Goal: Task Accomplishment & Management: Use online tool/utility

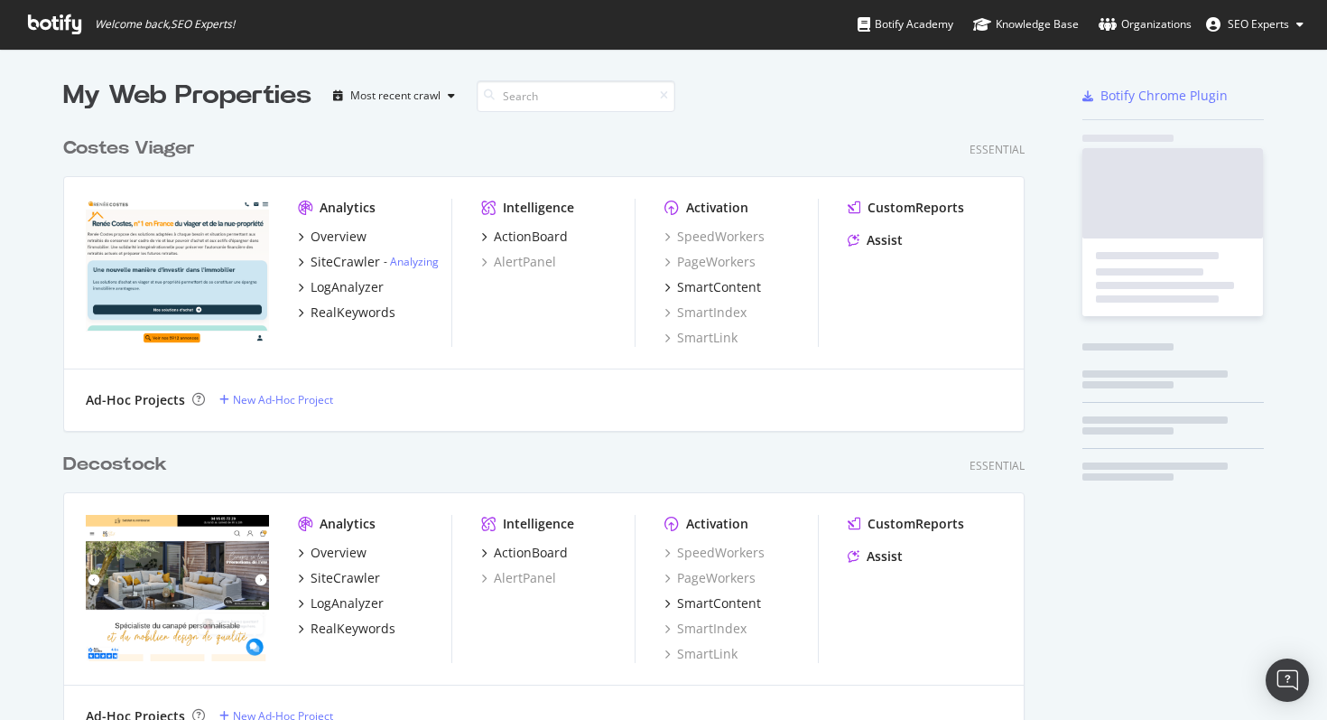
scroll to position [6613, 962]
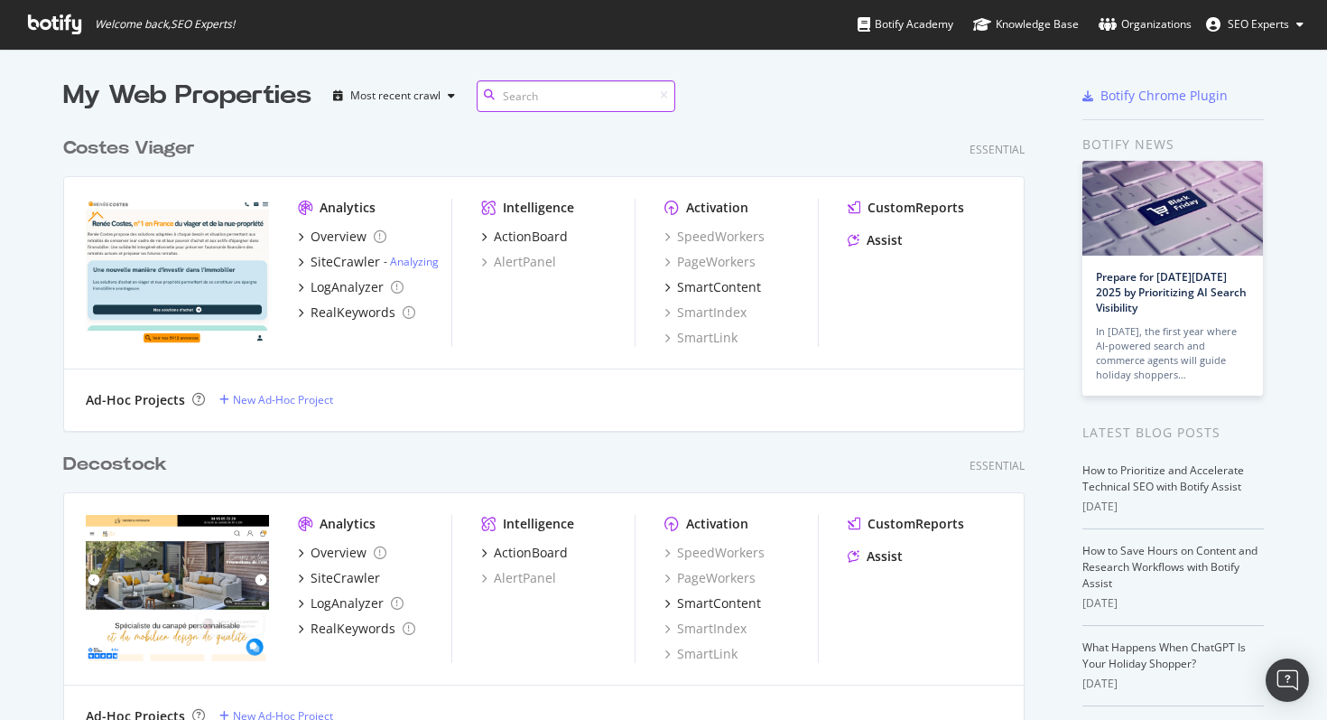
click at [501, 94] on input at bounding box center [576, 96] width 199 height 32
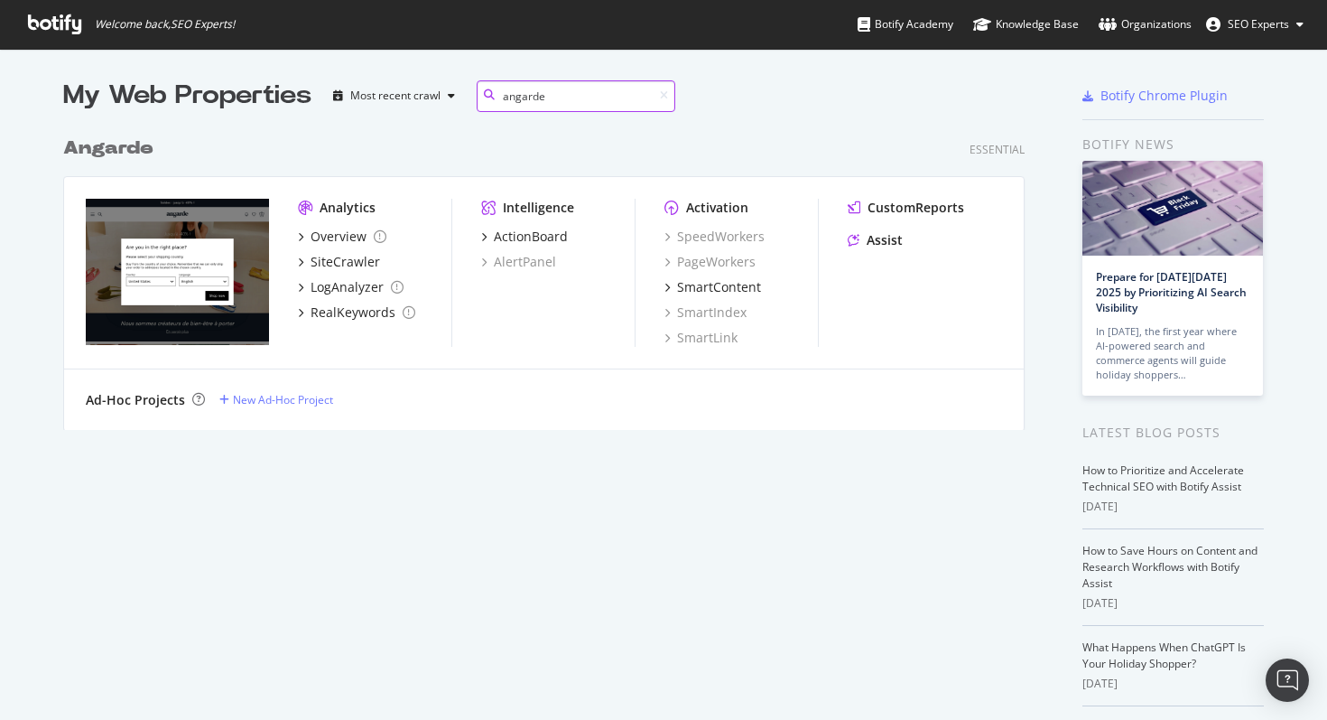
scroll to position [302, 962]
type input "angarde"
click at [120, 151] on b "Angarde" at bounding box center [108, 148] width 90 height 18
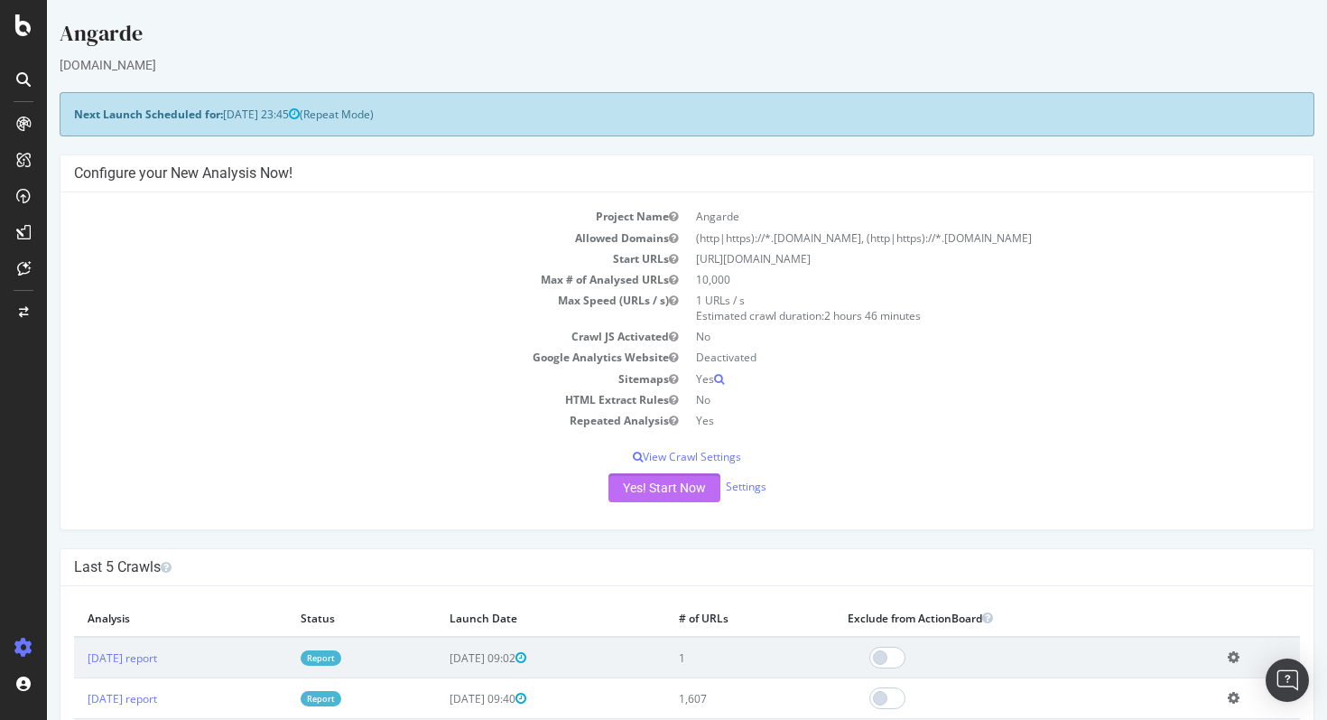
click at [663, 483] on button "Yes! Start Now" at bounding box center [664, 487] width 112 height 29
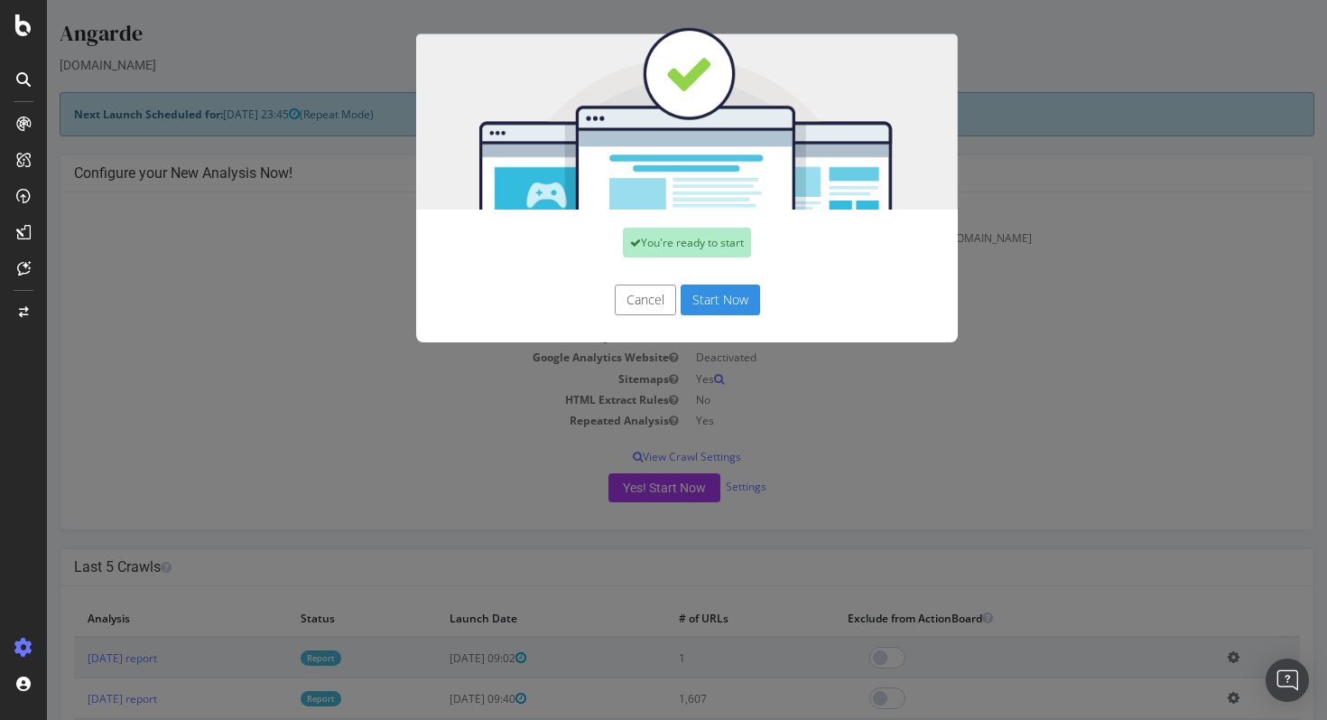
click at [713, 303] on button "Start Now" at bounding box center [720, 299] width 79 height 31
